Goal: Information Seeking & Learning: Learn about a topic

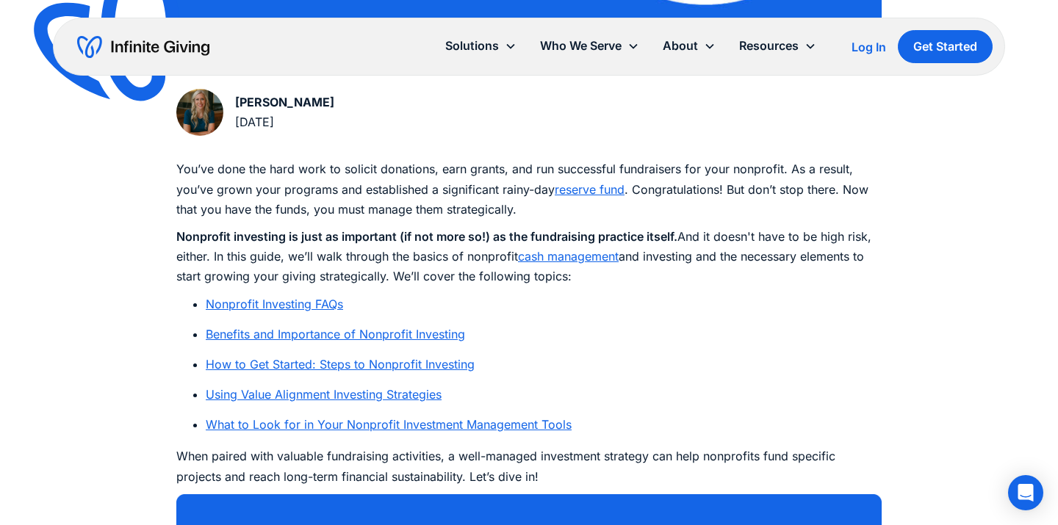
scroll to position [710, 0]
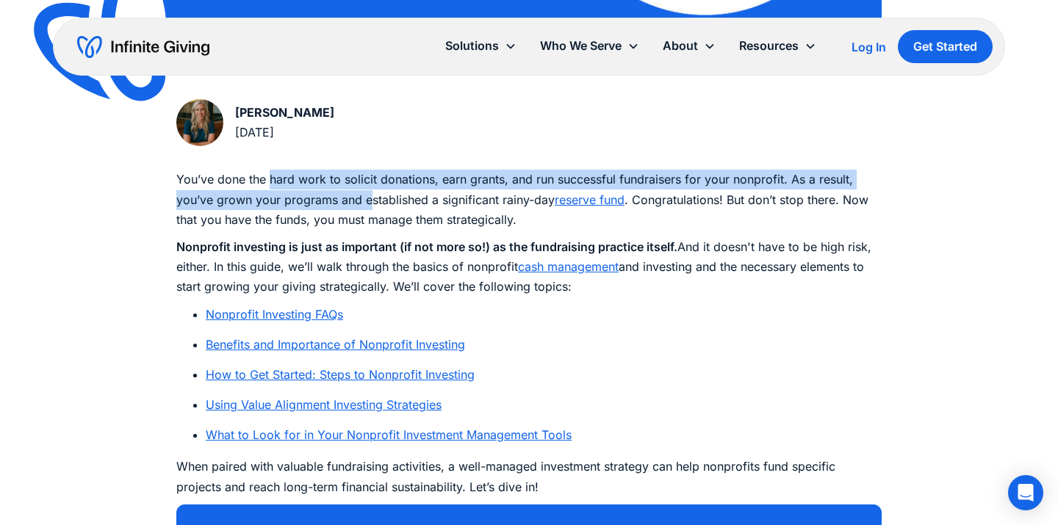
drag, startPoint x: 273, startPoint y: 177, endPoint x: 408, endPoint y: 220, distance: 141.8
click at [406, 218] on p "You’ve done the hard work to solicit donations, earn grants, and run successful…" at bounding box center [529, 200] width 706 height 60
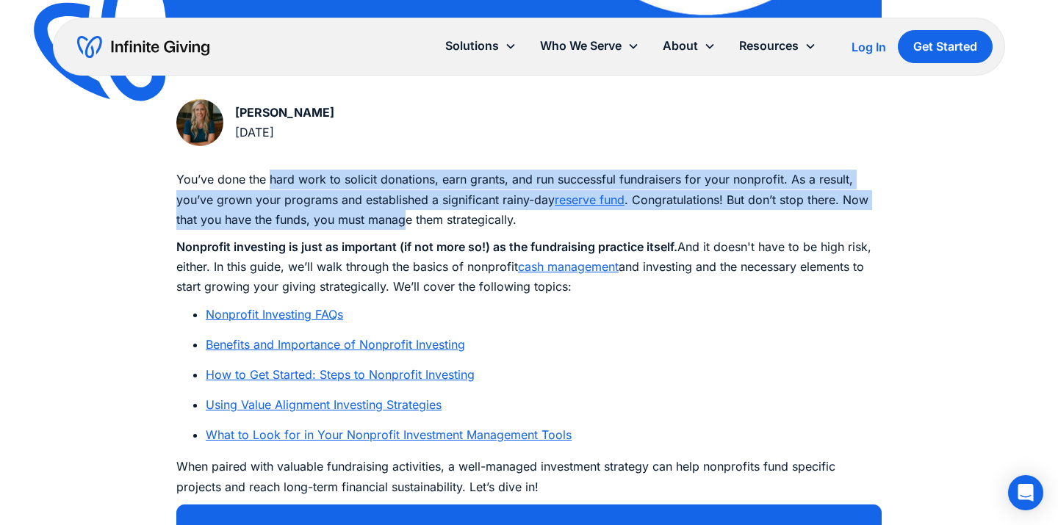
click at [408, 220] on p "You’ve done the hard work to solicit donations, earn grants, and run successful…" at bounding box center [529, 200] width 706 height 60
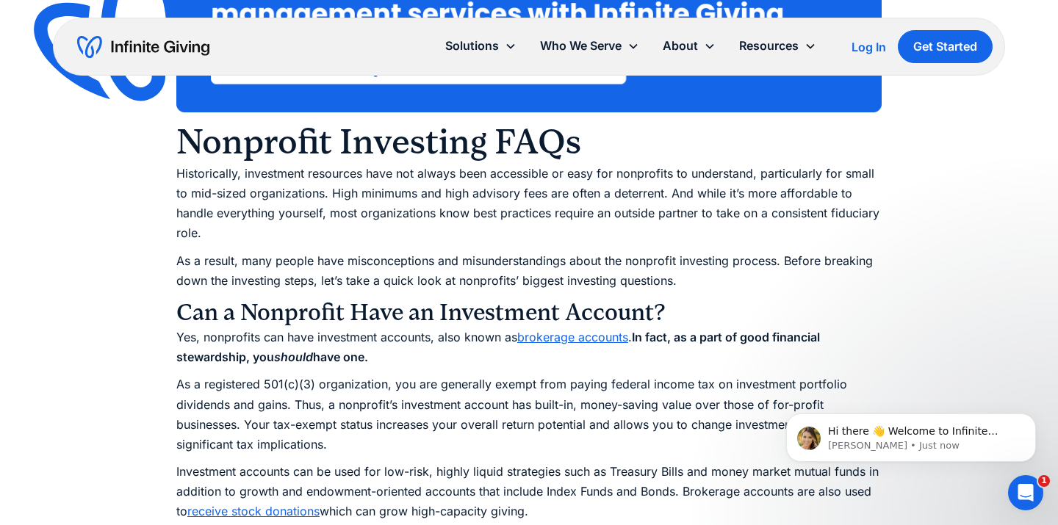
scroll to position [1295, 0]
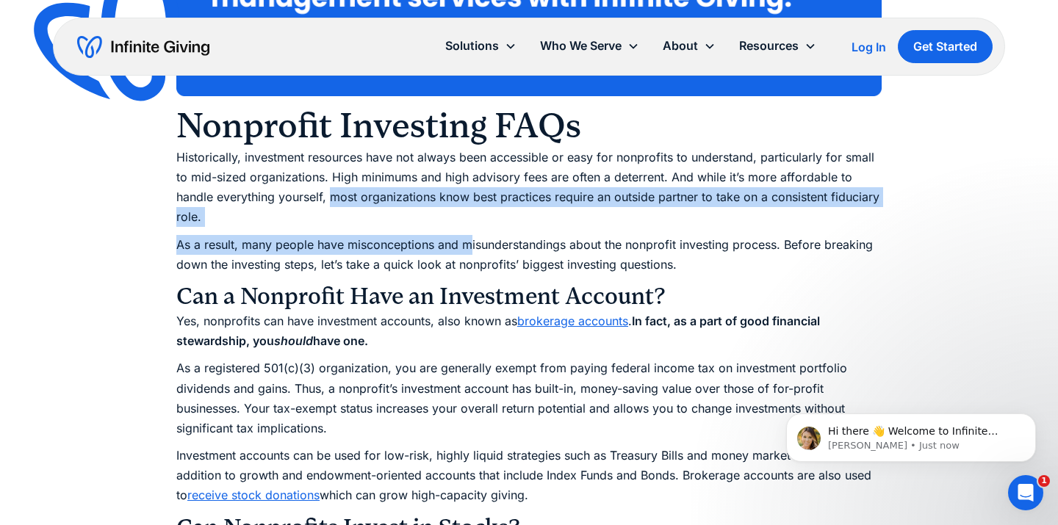
drag, startPoint x: 332, startPoint y: 192, endPoint x: 472, endPoint y: 240, distance: 147.8
click at [472, 240] on p "As a result, many people have misconceptions and misunderstandings about the no…" at bounding box center [529, 255] width 706 height 40
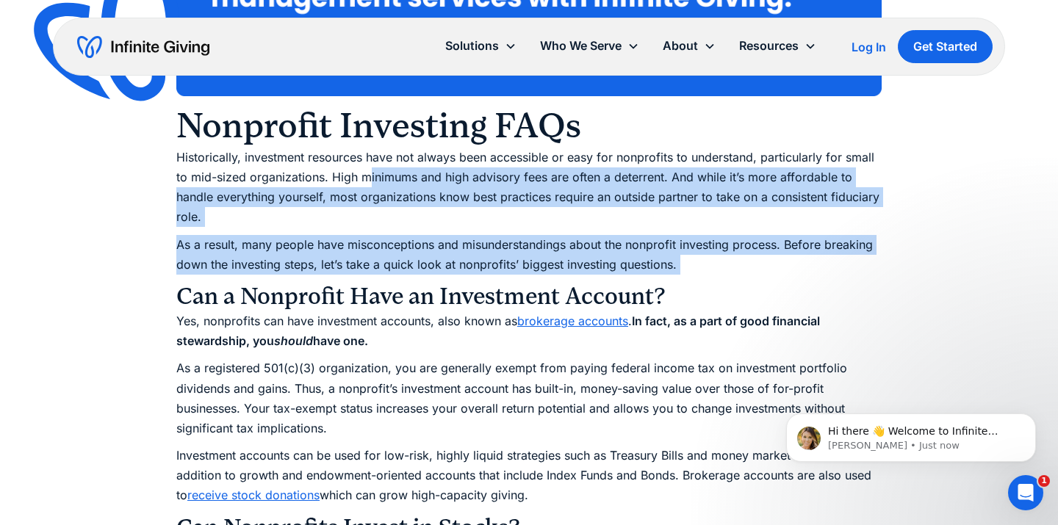
drag, startPoint x: 714, startPoint y: 276, endPoint x: 369, endPoint y: 183, distance: 357.1
click at [369, 183] on p "Historically, investment resources have not always been accessible or easy for …" at bounding box center [529, 188] width 706 height 80
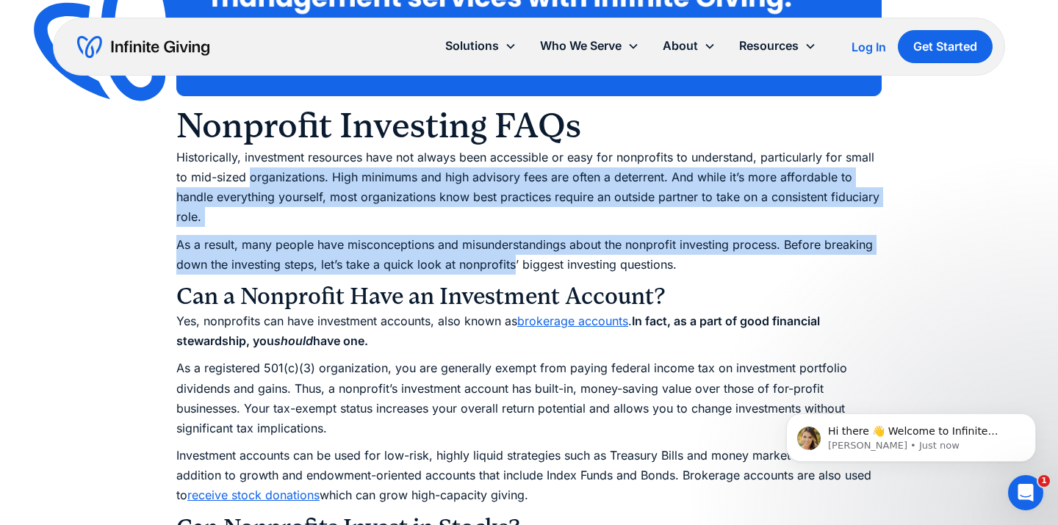
drag, startPoint x: 248, startPoint y: 187, endPoint x: 517, endPoint y: 276, distance: 283.5
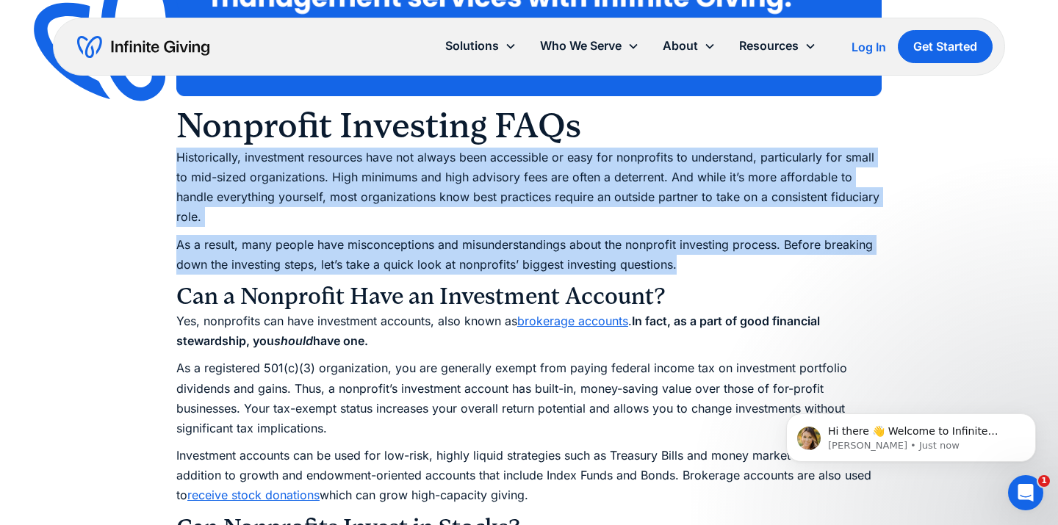
drag, startPoint x: 689, startPoint y: 268, endPoint x: 127, endPoint y: 161, distance: 571.5
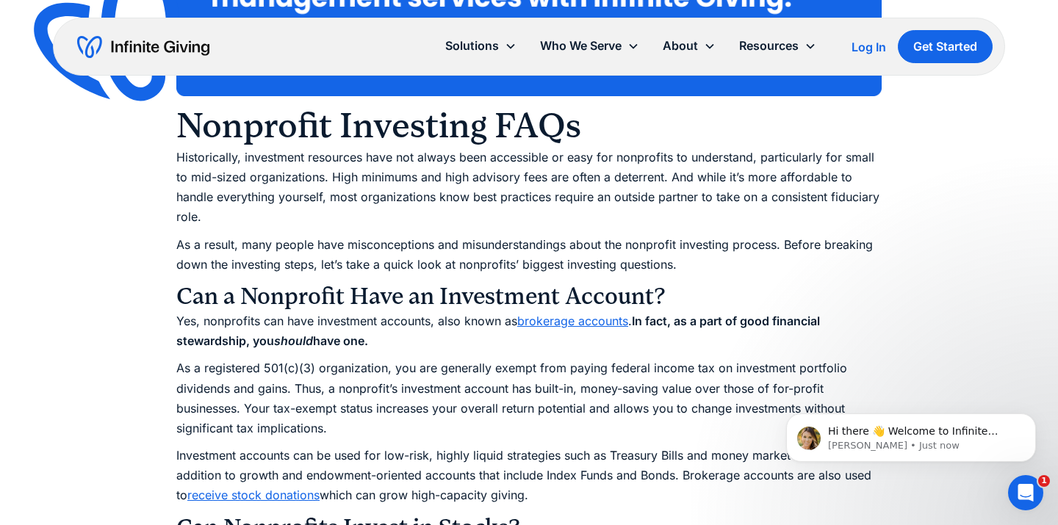
click at [222, 164] on p "Historically, investment resources have not always been accessible or easy for …" at bounding box center [529, 188] width 706 height 80
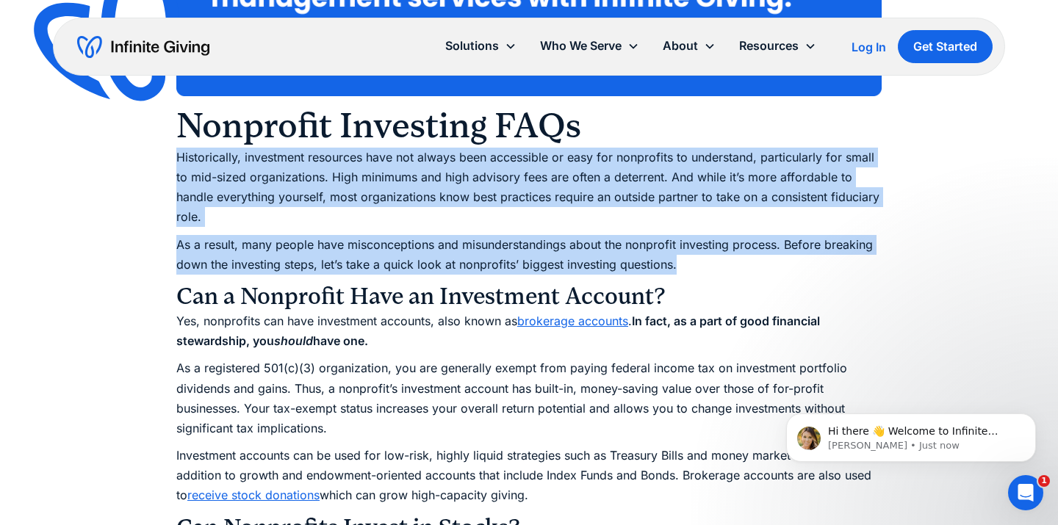
drag, startPoint x: 171, startPoint y: 157, endPoint x: 708, endPoint y: 273, distance: 548.7
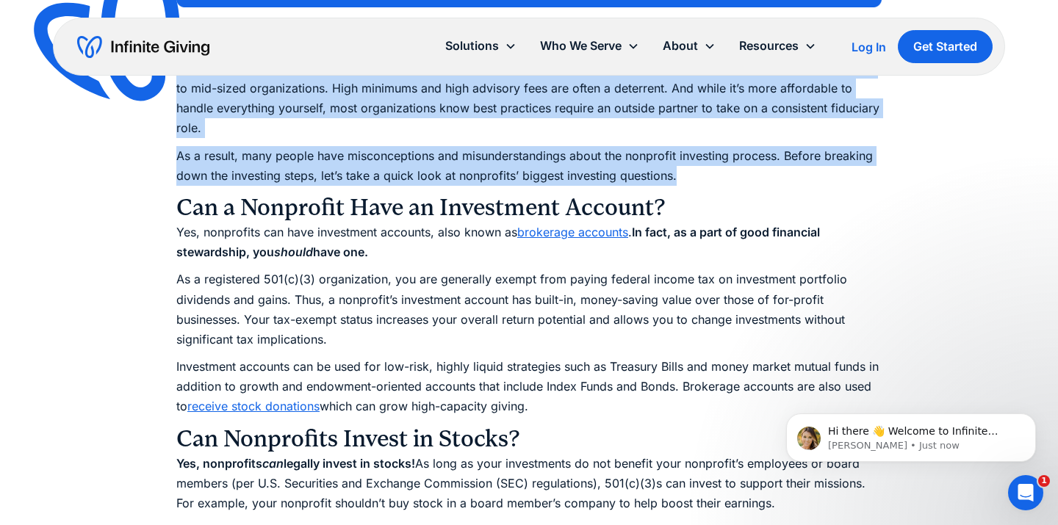
scroll to position [1414, 0]
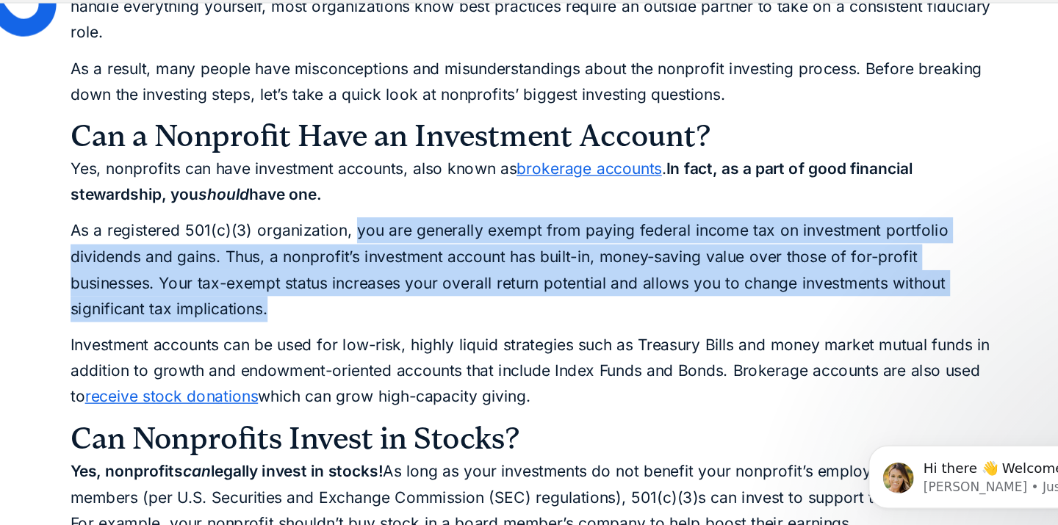
drag, startPoint x: 390, startPoint y: 245, endPoint x: 438, endPoint y: 302, distance: 74.6
click at [438, 302] on p "As a registered 501(c)(3) organization, you are generally exempt from paying fe…" at bounding box center [529, 280] width 706 height 80
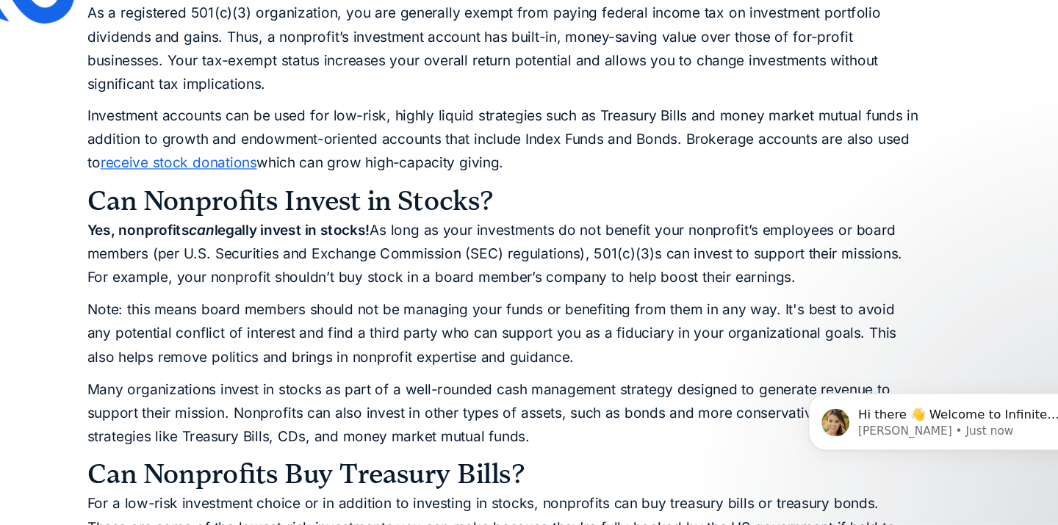
scroll to position [1652, 0]
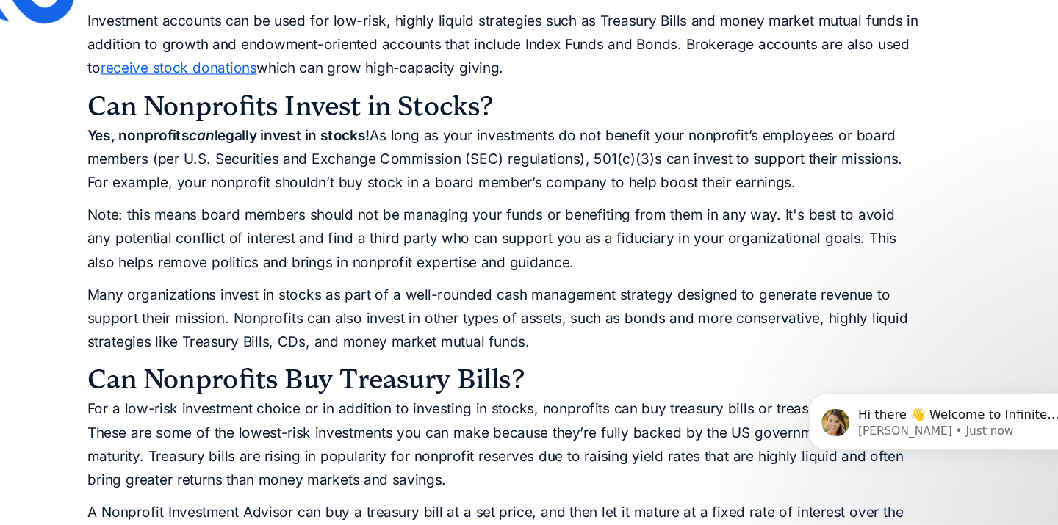
drag, startPoint x: 373, startPoint y: 195, endPoint x: 445, endPoint y: 257, distance: 95.3
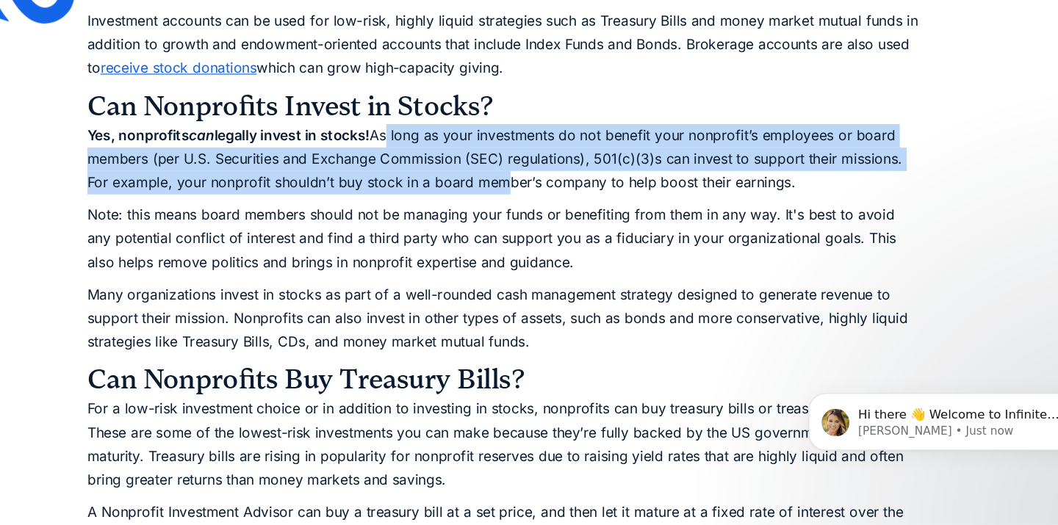
drag, startPoint x: 534, startPoint y: 227, endPoint x: 440, endPoint y: 187, distance: 101.4
click at [440, 187] on p "Yes, nonprofits can legally invest in stocks! As long as your investments do no…" at bounding box center [529, 216] width 706 height 60
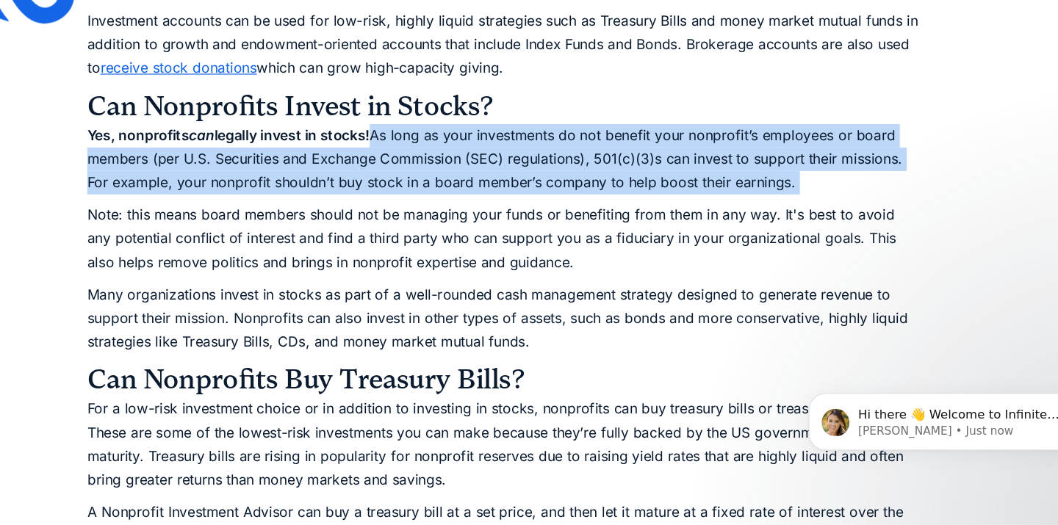
drag, startPoint x: 428, startPoint y: 193, endPoint x: 664, endPoint y: 251, distance: 243.1
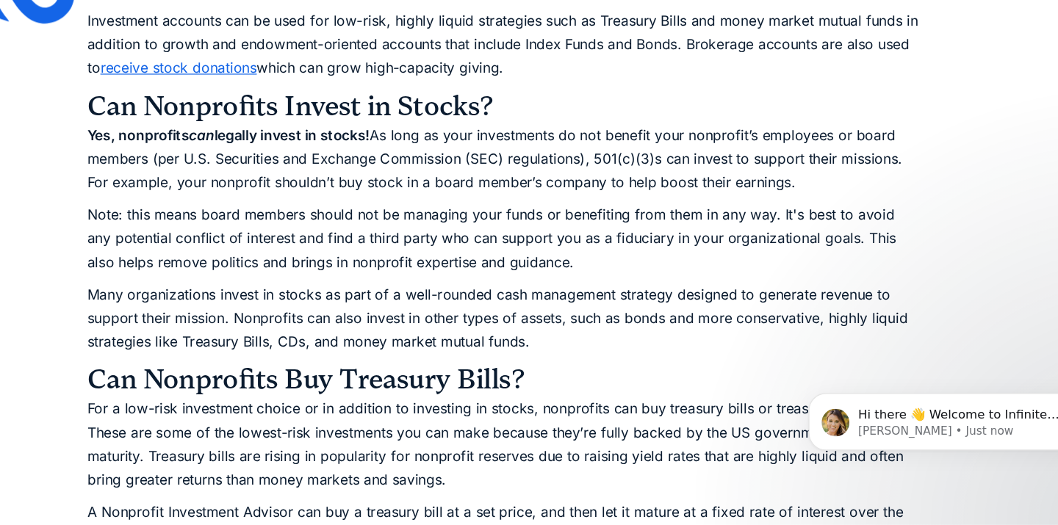
click at [714, 226] on p "Yes, nonprofits can legally invest in stocks! As long as your investments do no…" at bounding box center [529, 216] width 706 height 60
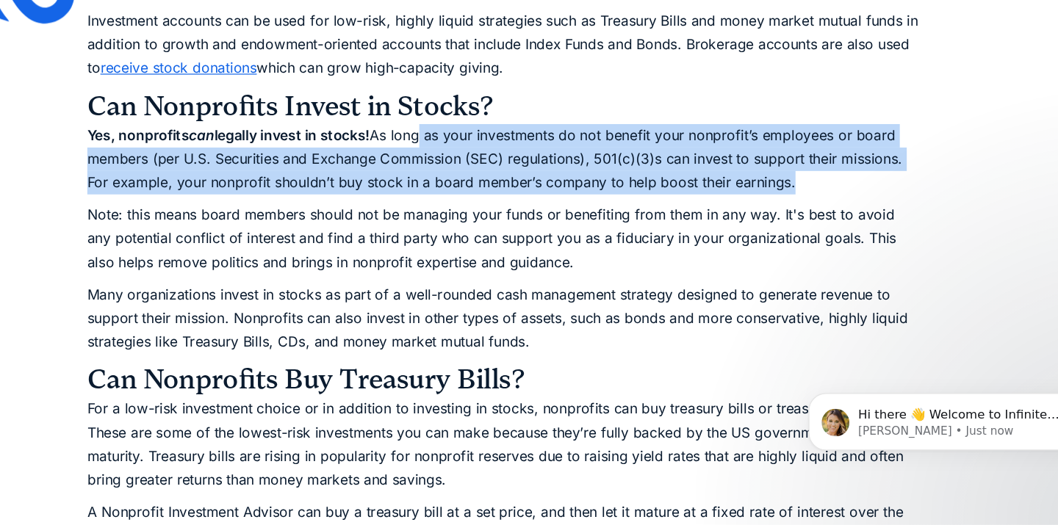
drag, startPoint x: 810, startPoint y: 234, endPoint x: 472, endPoint y: 201, distance: 339.7
click at [469, 202] on p "Yes, nonprofits can legally invest in stocks! As long as your investments do no…" at bounding box center [529, 216] width 706 height 60
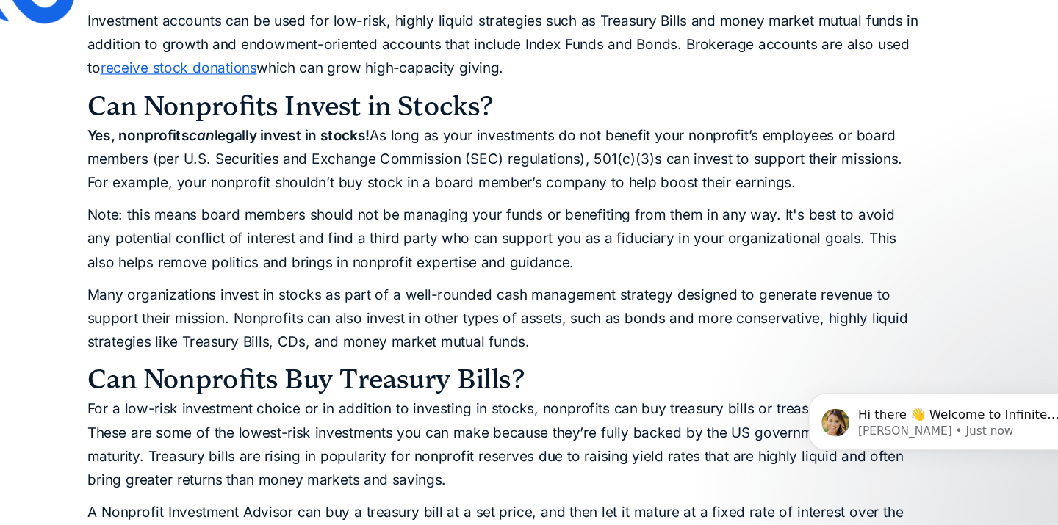
click at [496, 225] on p "Yes, nonprofits can legally invest in stocks! As long as your investments do no…" at bounding box center [529, 216] width 706 height 60
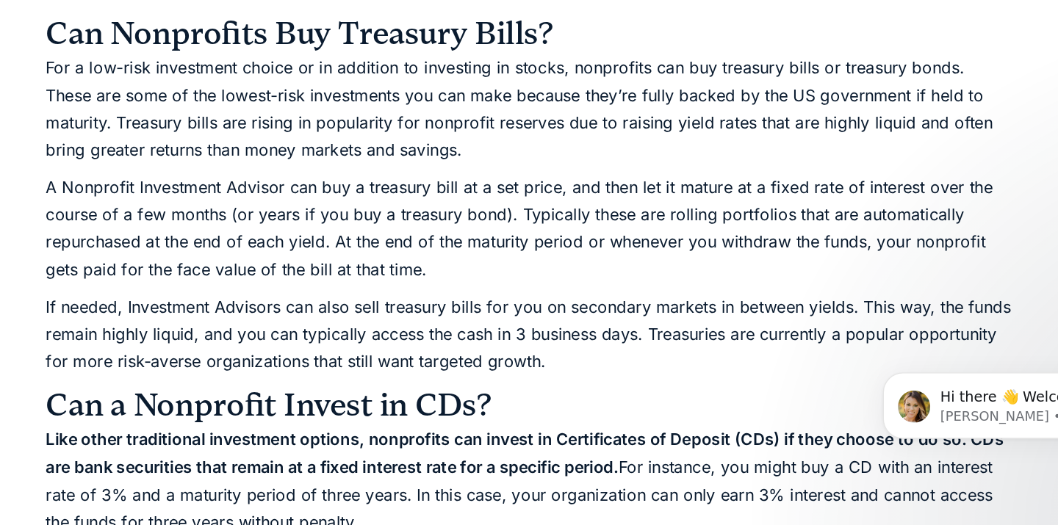
scroll to position [1887, 0]
